Goal: Find specific fact: Find contact information

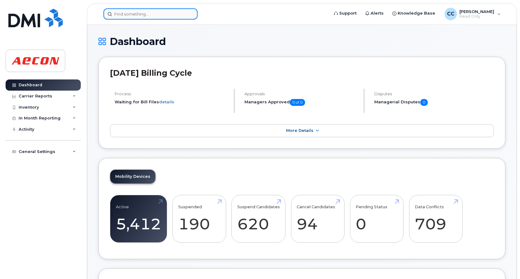
click at [176, 12] on input at bounding box center [151, 13] width 94 height 11
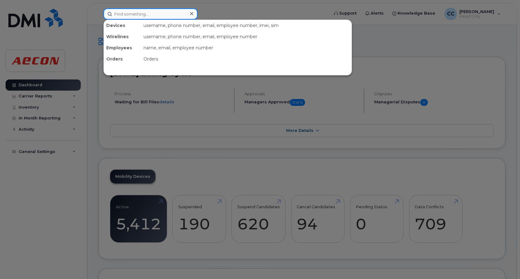
click at [153, 15] on input at bounding box center [151, 13] width 94 height 11
paste input "[PERSON_NAME]"
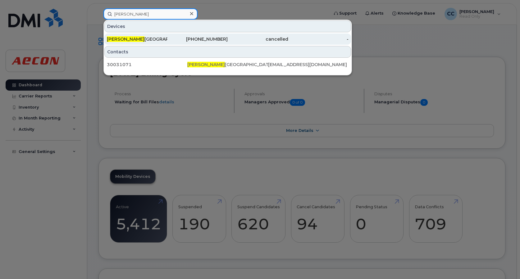
type input "[PERSON_NAME]"
click at [185, 40] on div "[PHONE_NUMBER]" at bounding box center [198, 39] width 61 height 6
